Goal: Task Accomplishment & Management: Manage account settings

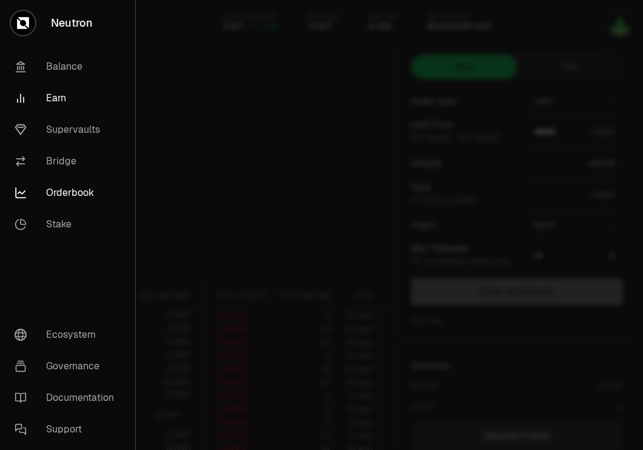
type input "*******"
click at [77, 127] on link "Supervaults" at bounding box center [67, 130] width 125 height 32
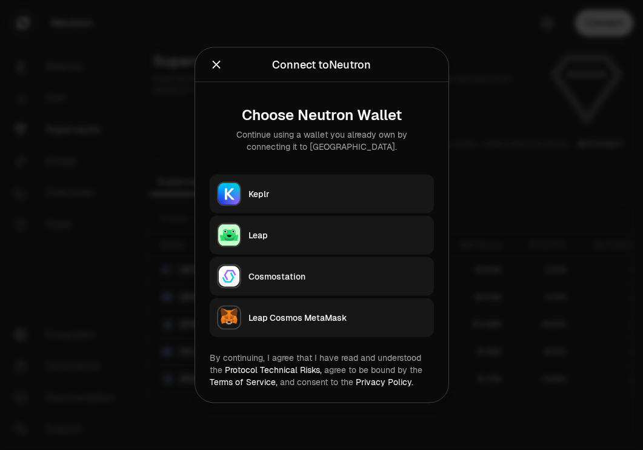
click at [339, 197] on div "Keplr" at bounding box center [337, 194] width 178 height 12
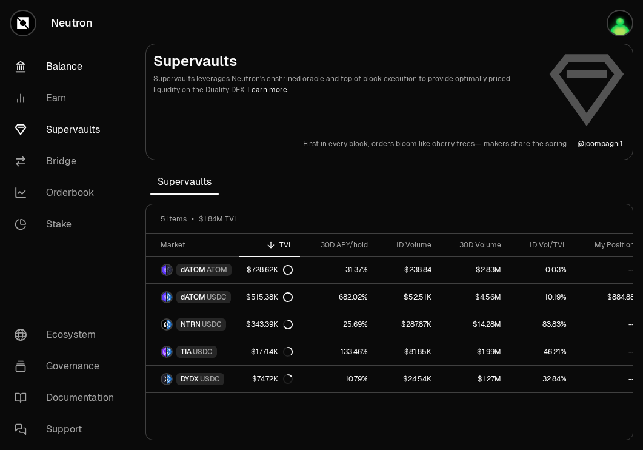
click at [82, 67] on link "Balance" at bounding box center [68, 67] width 126 height 32
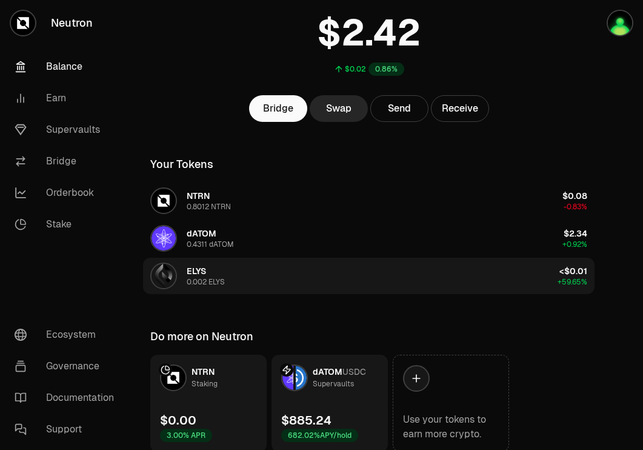
scroll to position [135, 0]
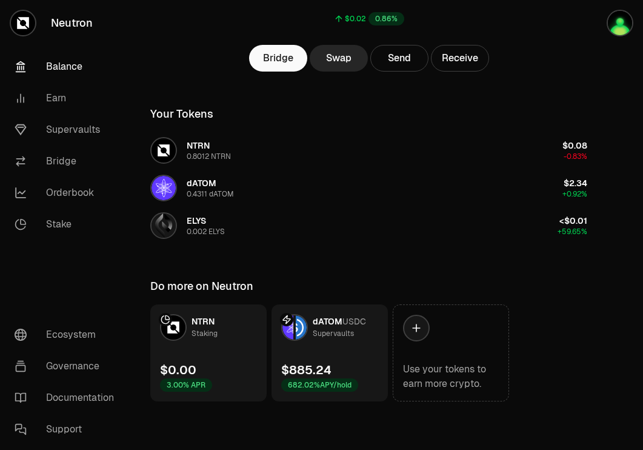
click at [355, 351] on link "dATOM USDC Supervaults $885.24 682.02% APY/hold" at bounding box center [329, 352] width 116 height 97
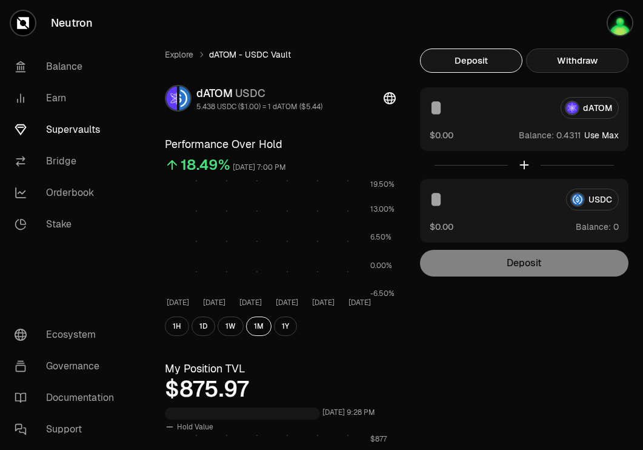
click at [610, 62] on button "Withdraw" at bounding box center [577, 60] width 102 height 24
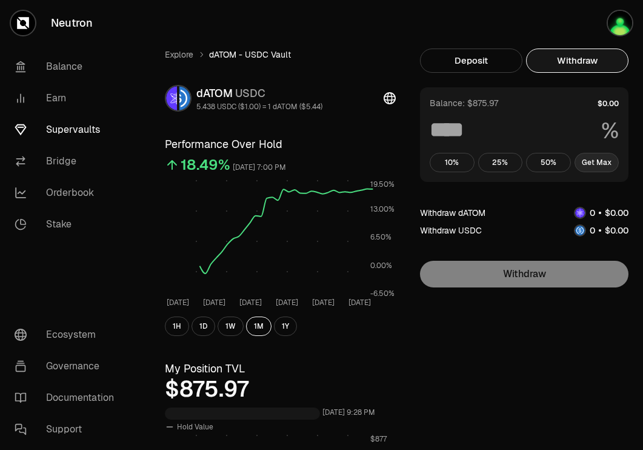
click at [611, 161] on button "Get Max" at bounding box center [596, 162] width 45 height 19
type input "***"
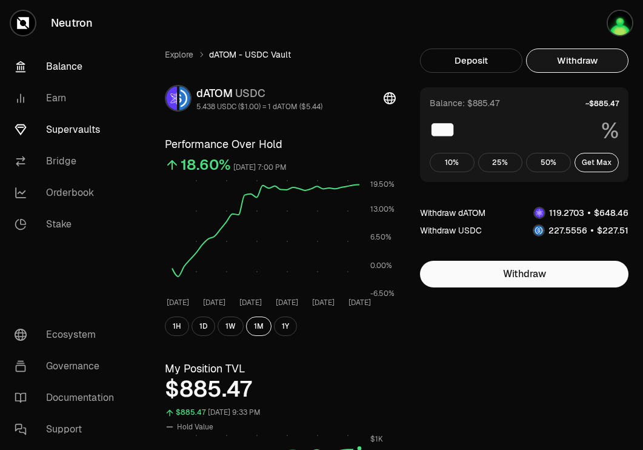
click at [71, 70] on link "Balance" at bounding box center [68, 67] width 126 height 32
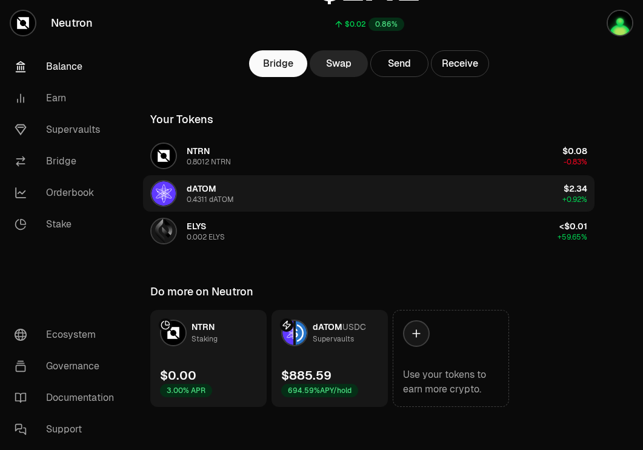
scroll to position [135, 0]
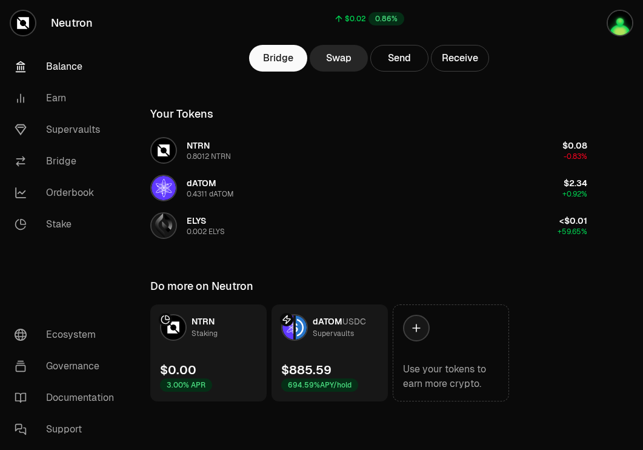
click at [342, 361] on div "$885.59 694.59% APY/hold" at bounding box center [319, 376] width 77 height 30
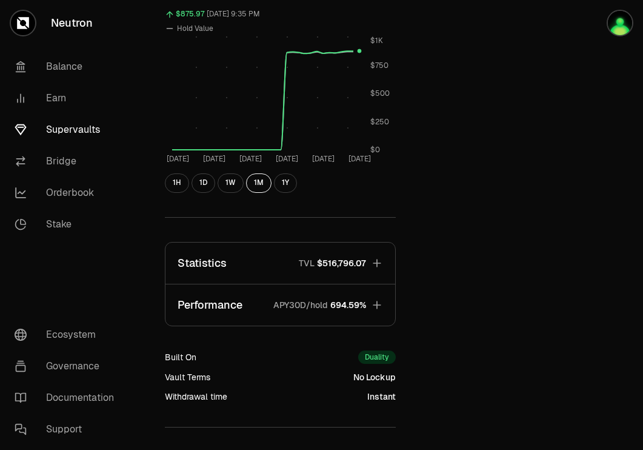
scroll to position [399, 0]
click at [70, 127] on link "Supervaults" at bounding box center [68, 130] width 126 height 32
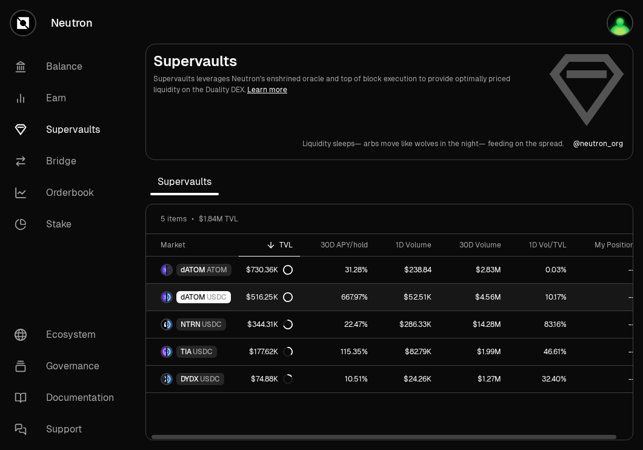
click at [223, 291] on div "dATOM USDC" at bounding box center [203, 297] width 55 height 12
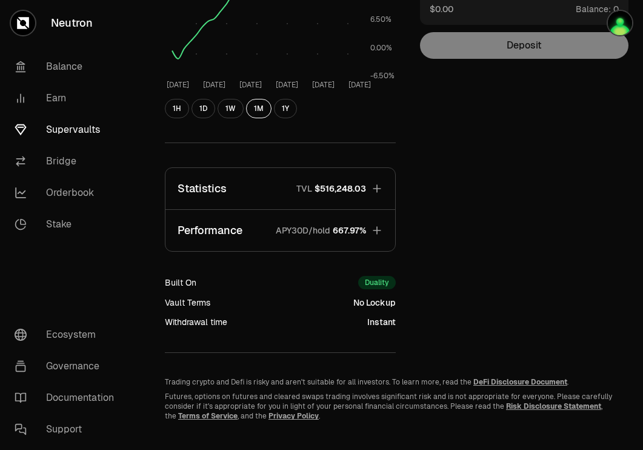
scroll to position [224, 0]
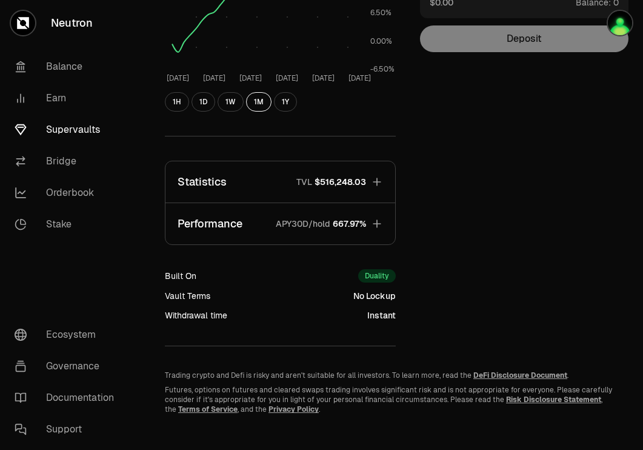
click at [345, 186] on span "$516,248.03" at bounding box center [341, 182] width 52 height 12
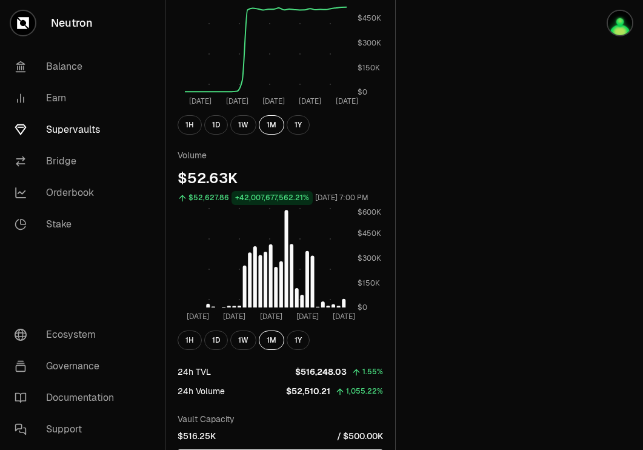
scroll to position [505, 0]
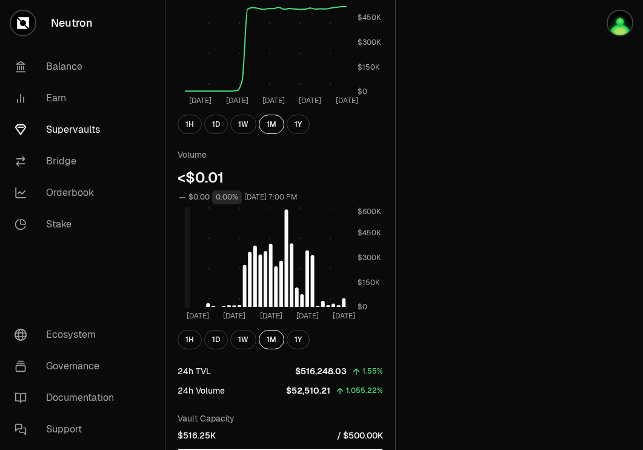
click at [346, 305] on rect at bounding box center [266, 257] width 162 height 101
click at [347, 305] on icon "Aug 11 Aug 18 Aug 25 Sep 1 Sep 8 $0 $150K $300K $450K $600K" at bounding box center [280, 265] width 205 height 116
click at [68, 127] on link "Supervaults" at bounding box center [68, 130] width 126 height 32
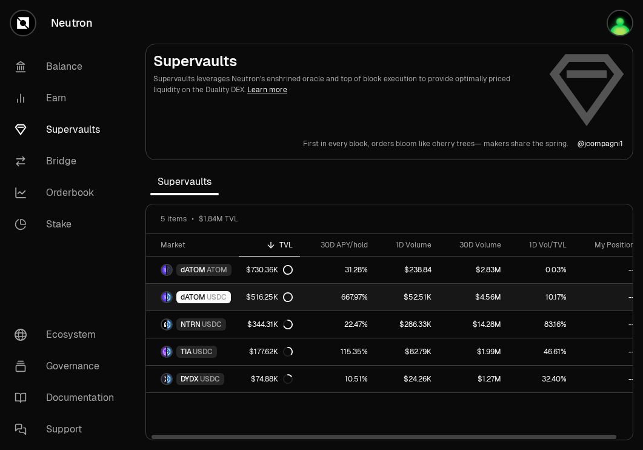
click at [311, 296] on link "667.97%" at bounding box center [337, 297] width 75 height 27
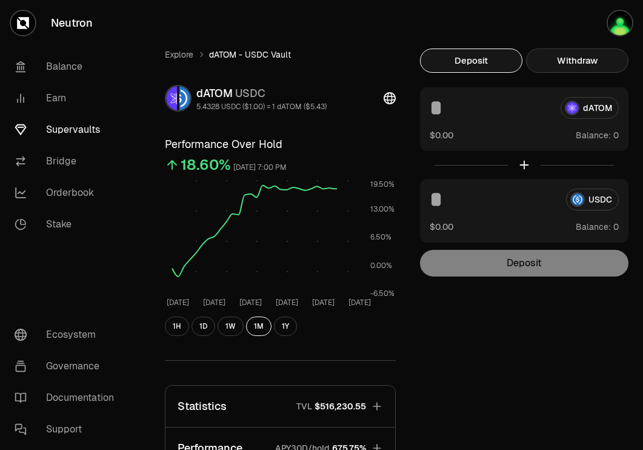
click at [583, 58] on button "Withdraw" at bounding box center [577, 60] width 102 height 24
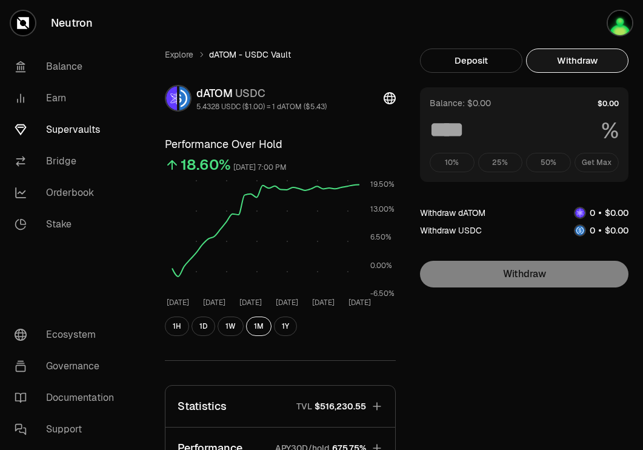
click at [597, 159] on div "10% 25% 50% Get Max" at bounding box center [524, 162] width 189 height 19
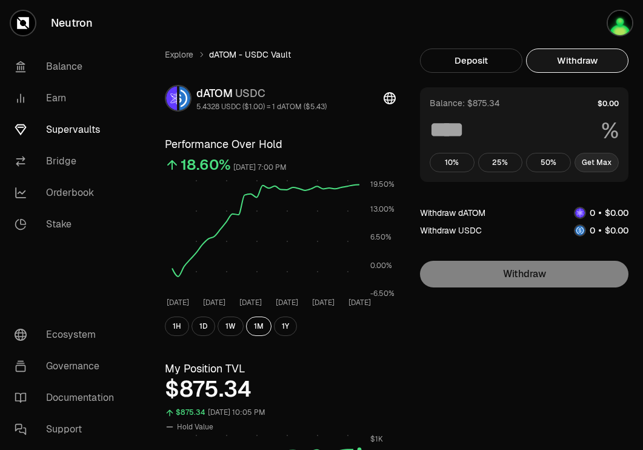
click at [604, 160] on button "Get Max" at bounding box center [596, 162] width 45 height 19
type input "***"
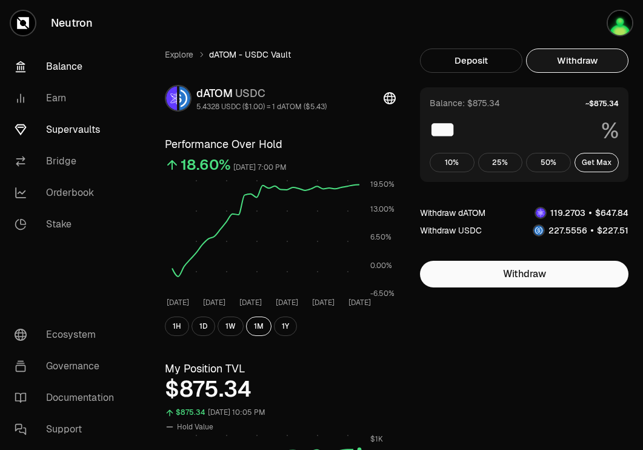
click at [72, 67] on link "Balance" at bounding box center [68, 67] width 126 height 32
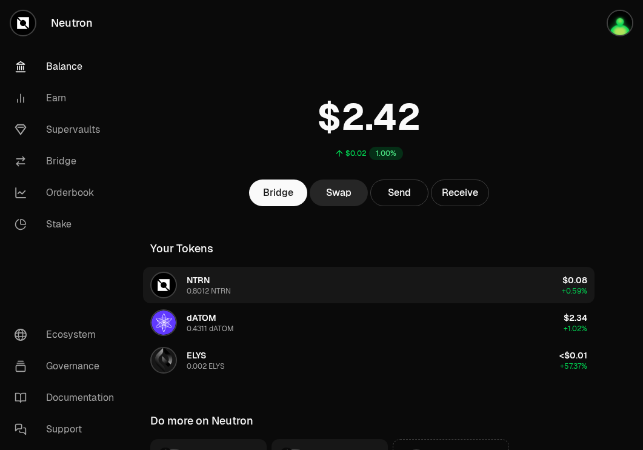
scroll to position [135, 0]
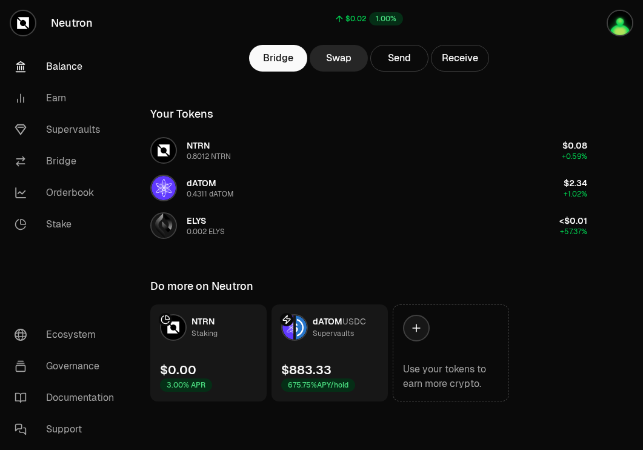
click at [343, 361] on div "$883.33 675.75% APY/hold" at bounding box center [318, 376] width 74 height 30
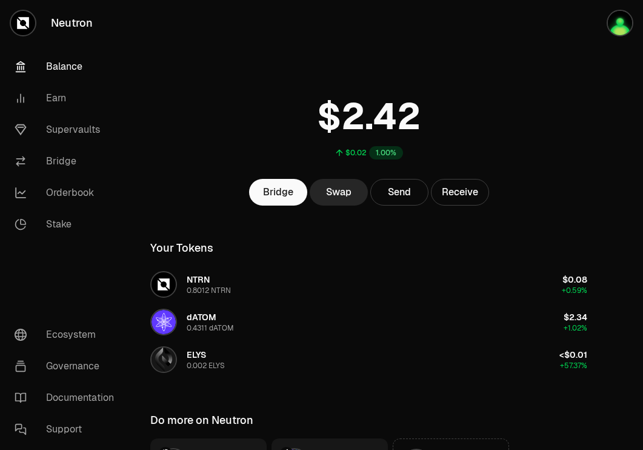
scroll to position [135, 0]
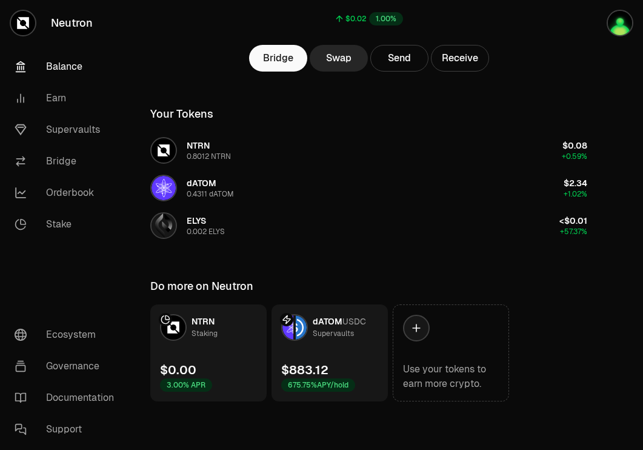
scroll to position [134, 0]
click at [73, 138] on link "Supervaults" at bounding box center [68, 130] width 126 height 32
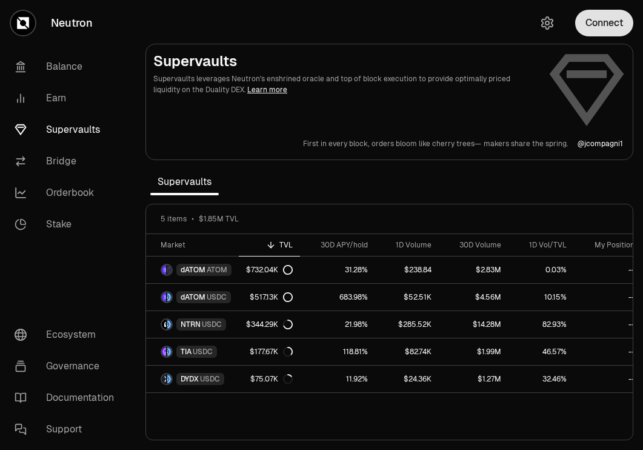
click at [605, 19] on button "Connect" at bounding box center [604, 23] width 58 height 27
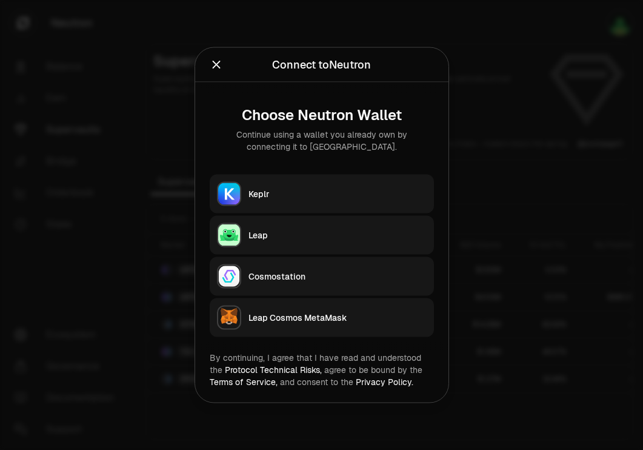
click at [332, 187] on button "Keplr" at bounding box center [322, 194] width 224 height 39
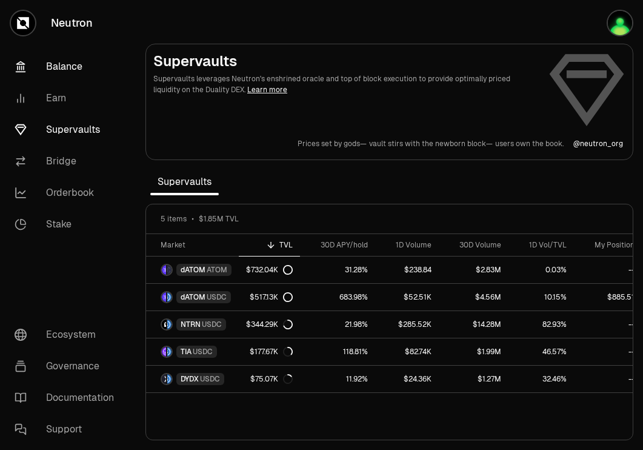
click at [72, 62] on link "Balance" at bounding box center [68, 67] width 126 height 32
